Goal: Task Accomplishment & Management: Use online tool/utility

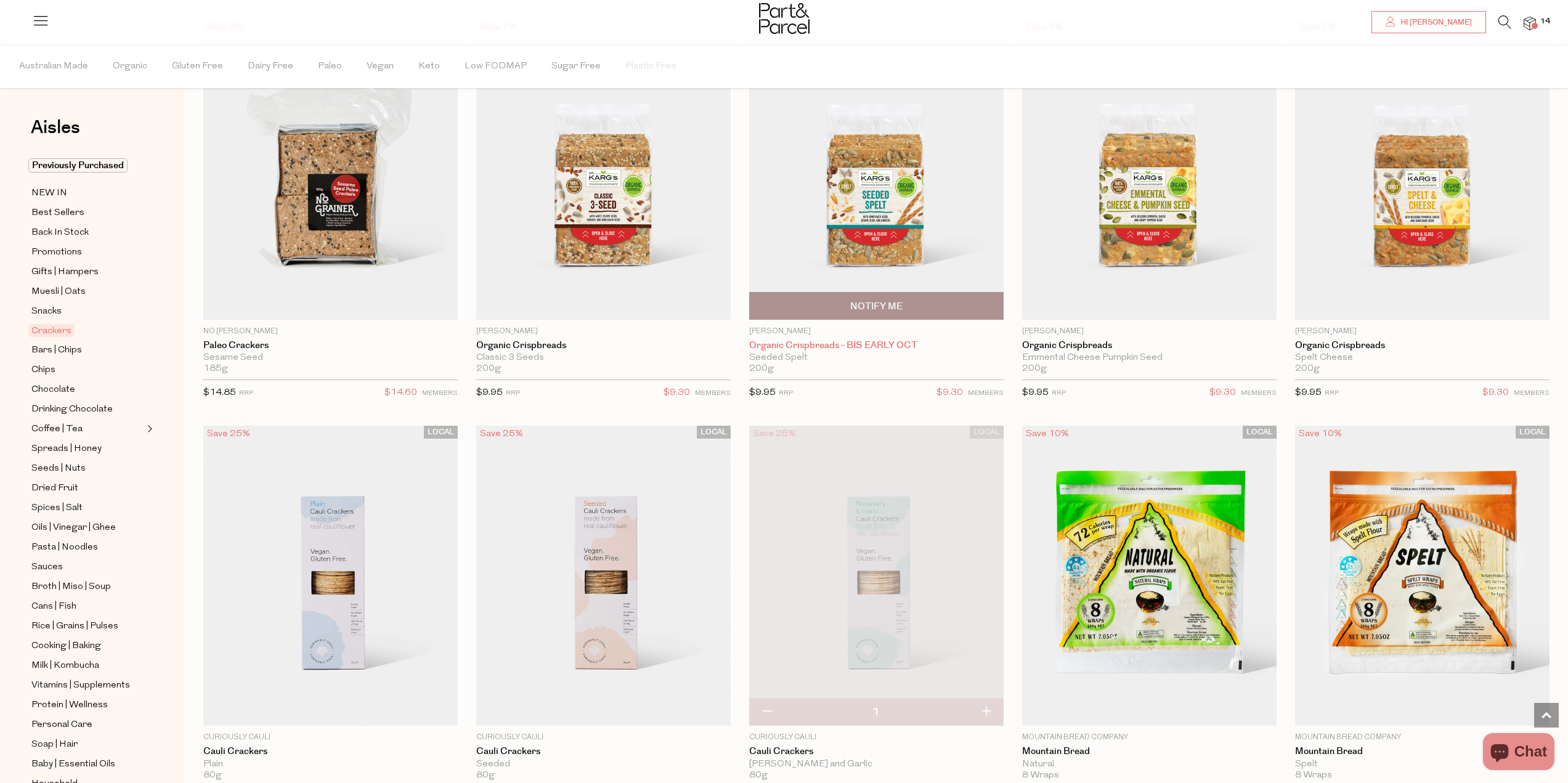
click at [866, 346] on link "Organic Crispbreads - BIS EARLY OCT" at bounding box center [876, 345] width 254 height 11
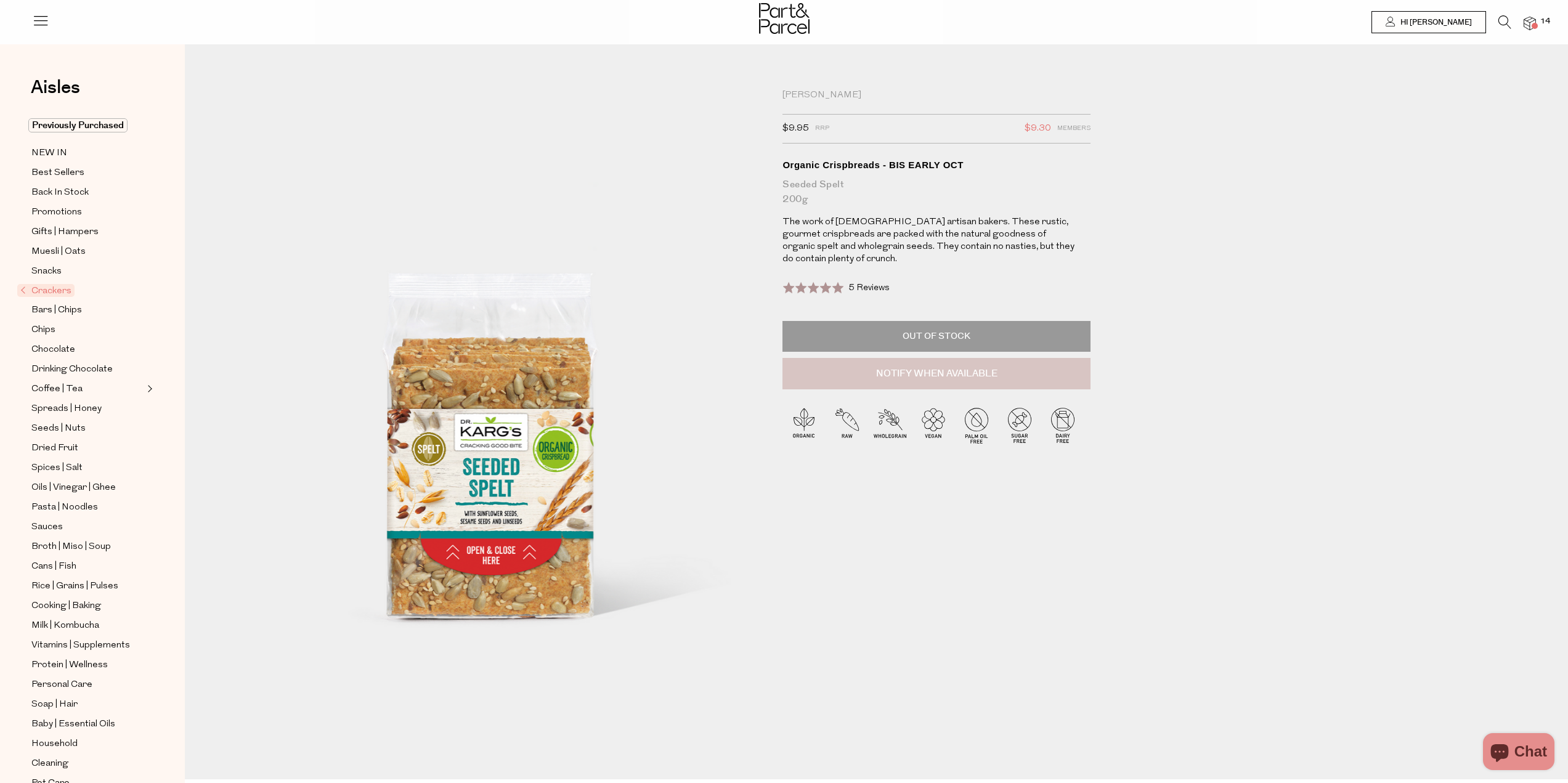
click at [925, 379] on button "Notify When Available" at bounding box center [936, 374] width 308 height 32
type input "Notify when available"
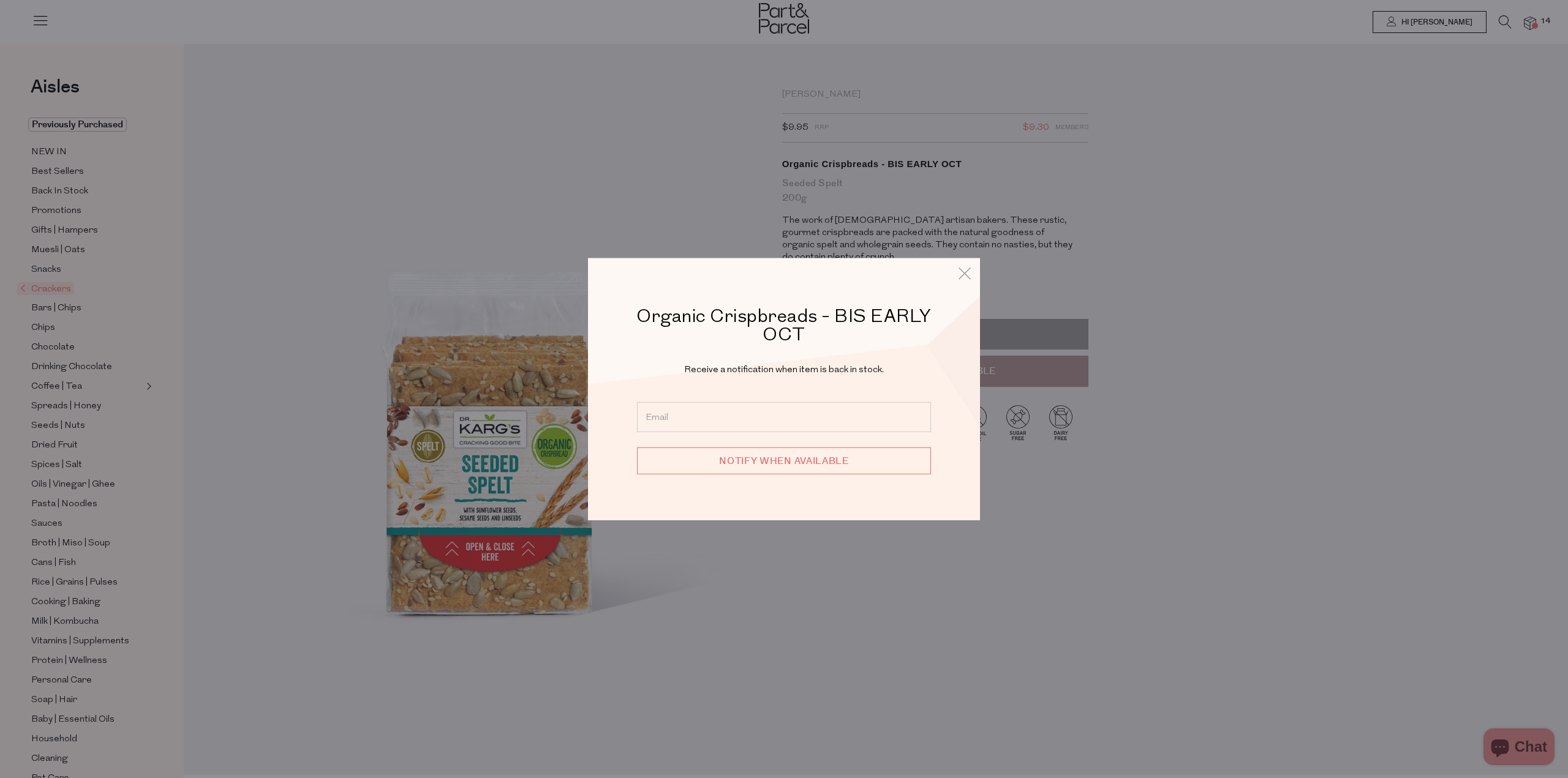
click at [785, 427] on input "email" at bounding box center [784, 417] width 294 height 30
type input "[EMAIL_ADDRESS][DOMAIN_NAME]"
click at [798, 461] on input "Notify when available" at bounding box center [784, 461] width 294 height 27
type input "We will be in touch"
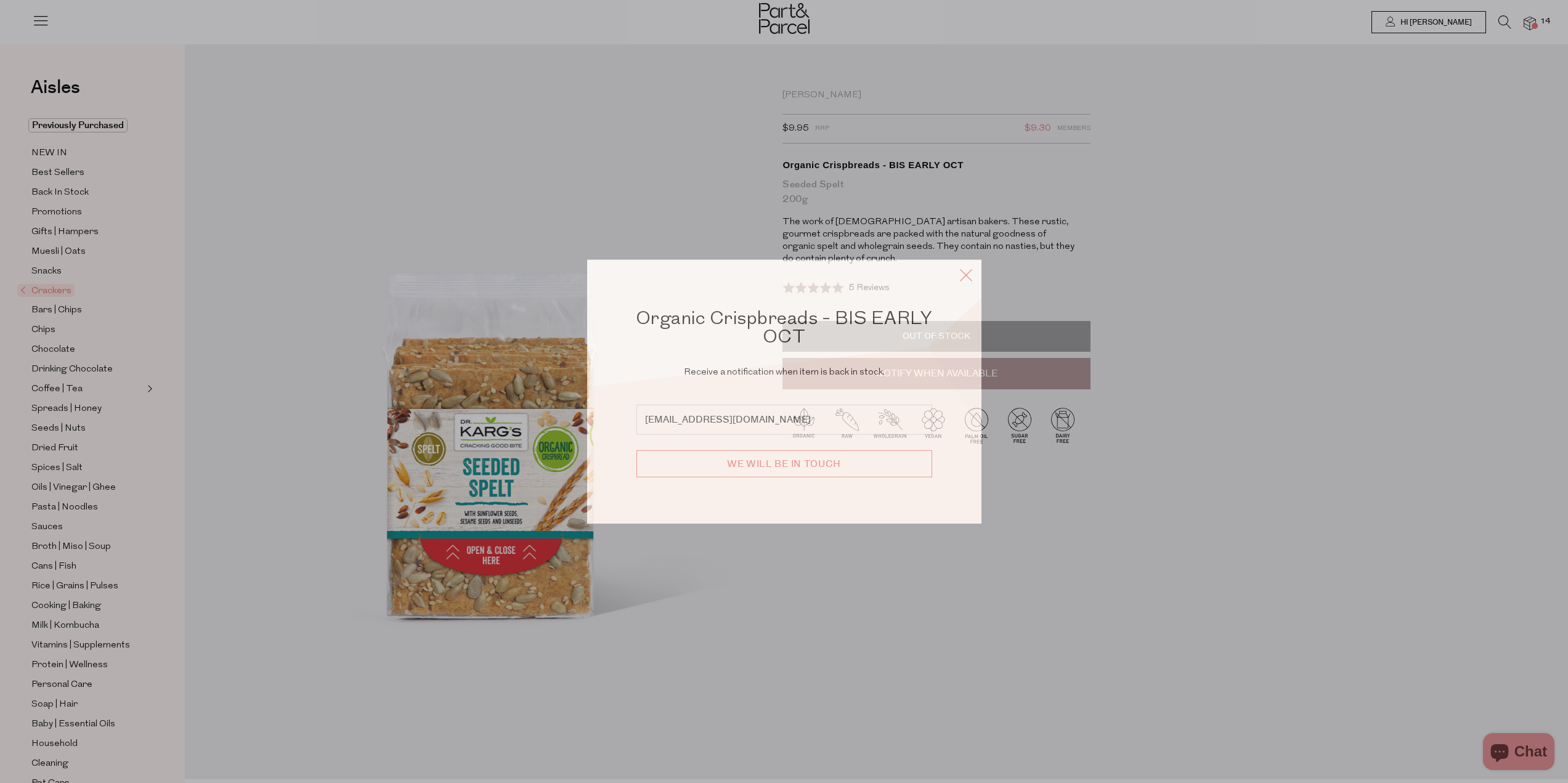
click at [964, 279] on icon at bounding box center [966, 275] width 19 height 18
